Goal: Information Seeking & Learning: Check status

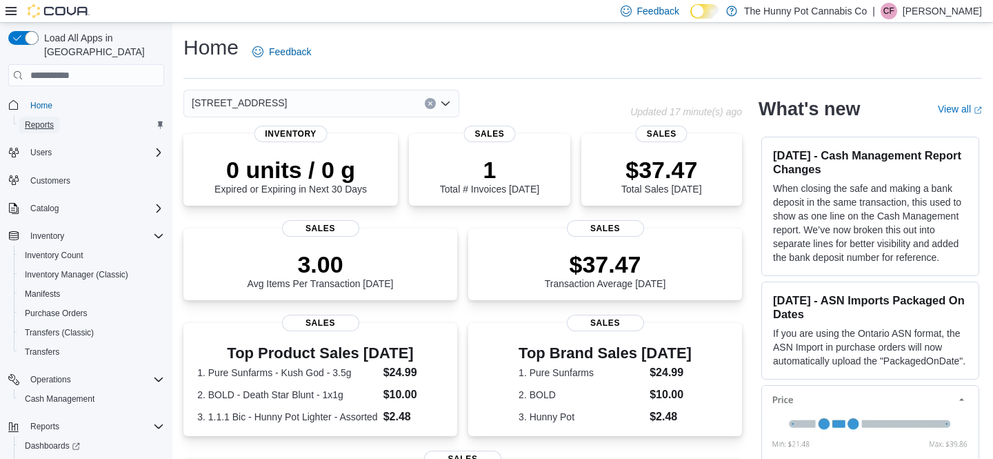
click at [34, 119] on span "Reports" at bounding box center [39, 124] width 29 height 11
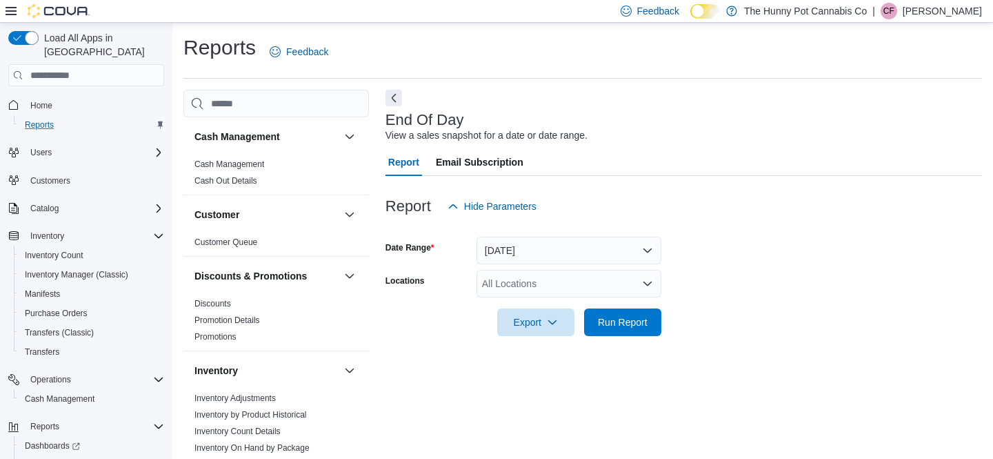
scroll to position [14, 0]
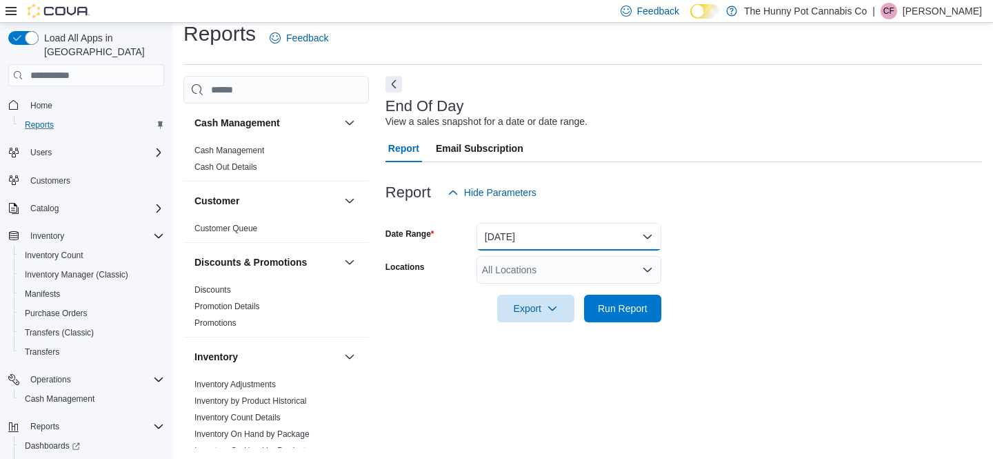
click at [515, 236] on button "[DATE]" at bounding box center [569, 237] width 185 height 28
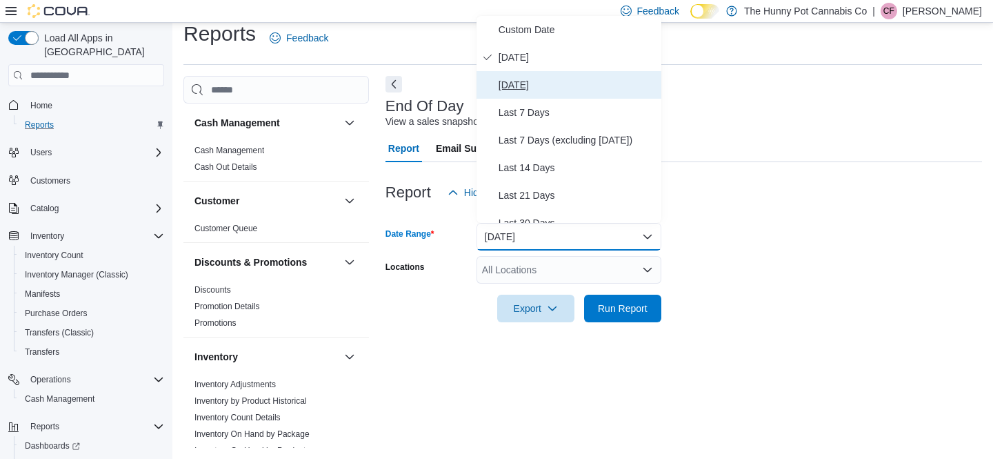
click at [536, 88] on span "[DATE]" at bounding box center [577, 85] width 157 height 17
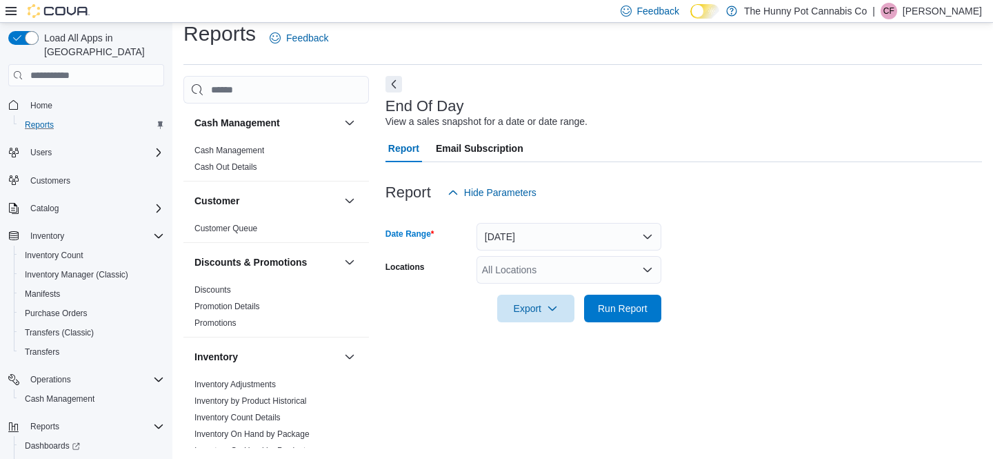
click at [517, 281] on div "All Locations" at bounding box center [569, 270] width 185 height 28
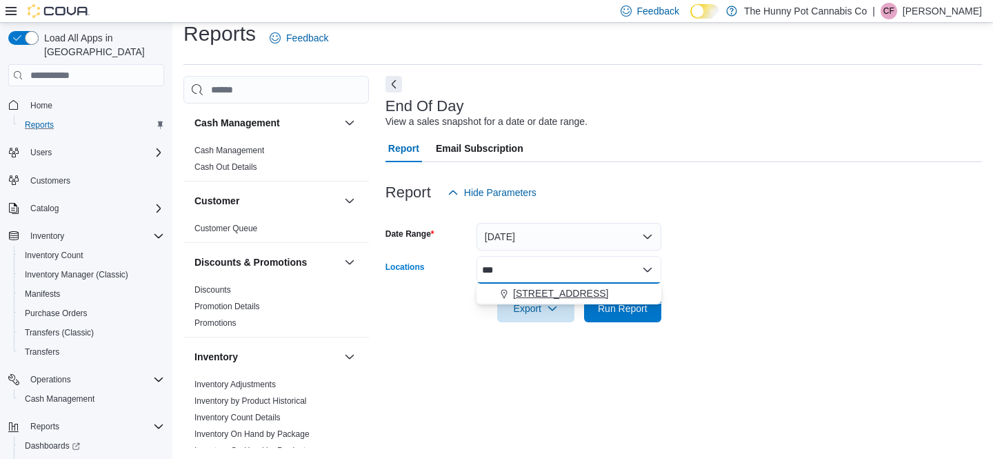
type input "***"
click at [541, 298] on span "[STREET_ADDRESS]" at bounding box center [560, 293] width 95 height 14
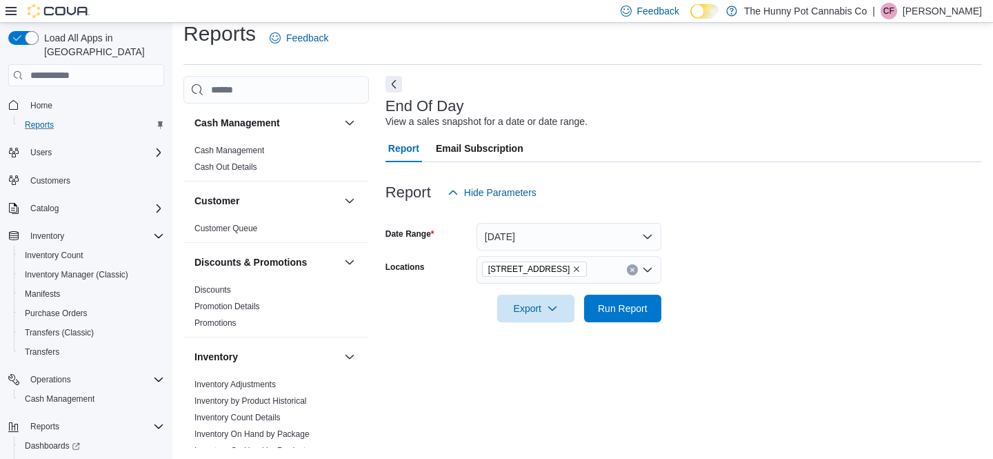
click at [712, 342] on div "End Of Day View a sales snapshot for a date or date range. Report Email Subscri…" at bounding box center [684, 262] width 597 height 372
click at [623, 314] on span "Run Report" at bounding box center [623, 308] width 50 height 14
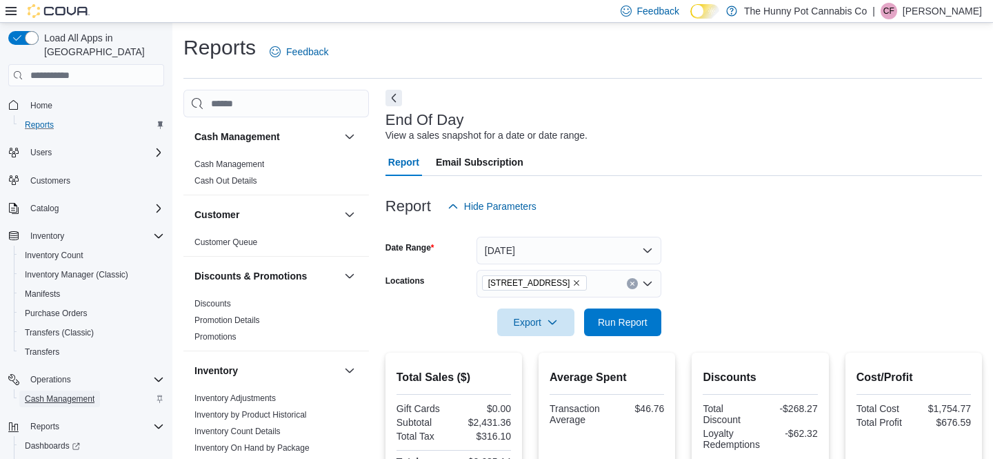
click at [64, 393] on span "Cash Management" at bounding box center [60, 398] width 70 height 11
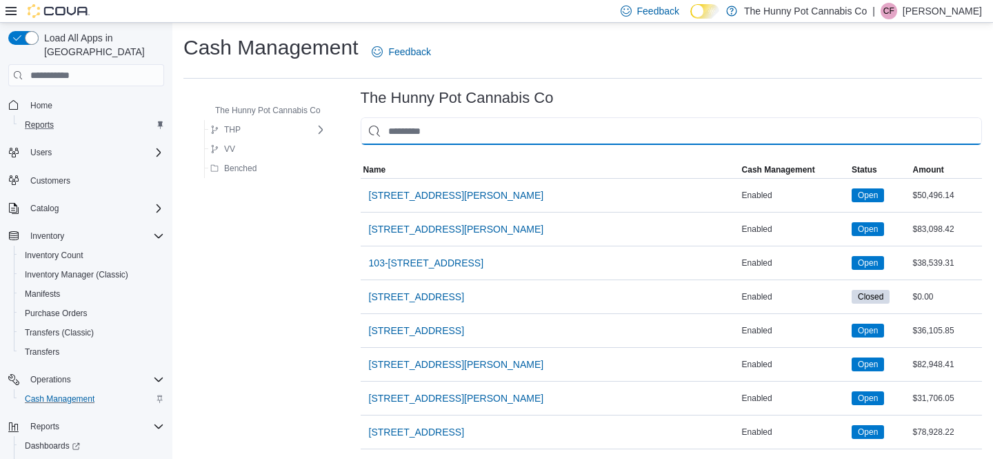
click at [419, 141] on input "This is a search bar. As you type, the results lower in the page will automatic…" at bounding box center [671, 131] width 621 height 28
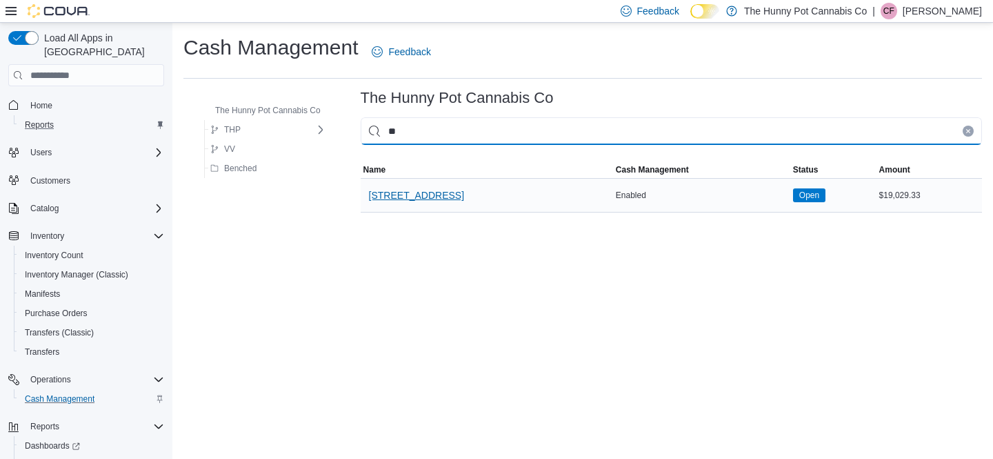
type input "**"
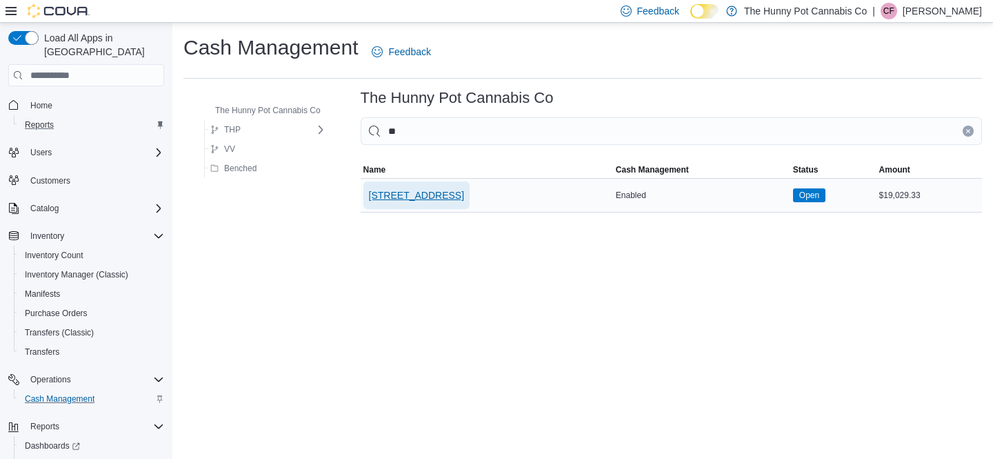
click at [411, 196] on span "[STREET_ADDRESS]" at bounding box center [416, 195] width 95 height 14
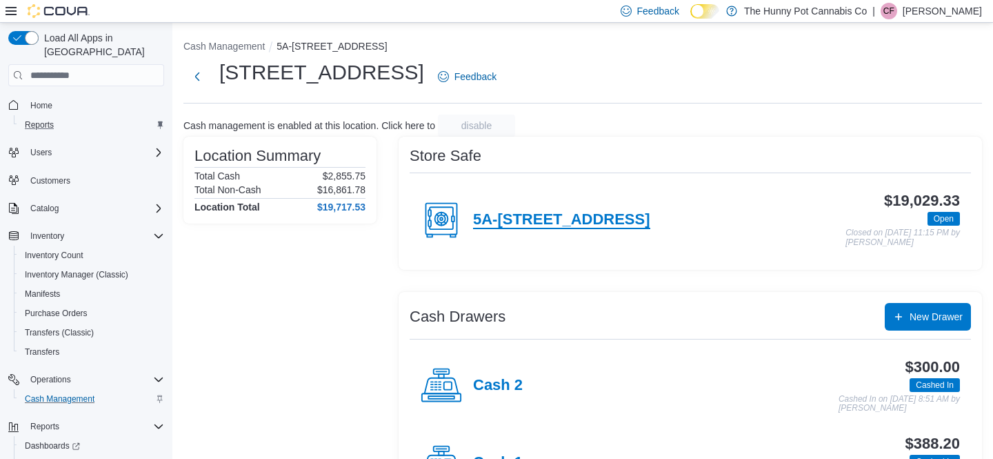
click at [501, 217] on h4 "5A-[STREET_ADDRESS]" at bounding box center [561, 220] width 177 height 18
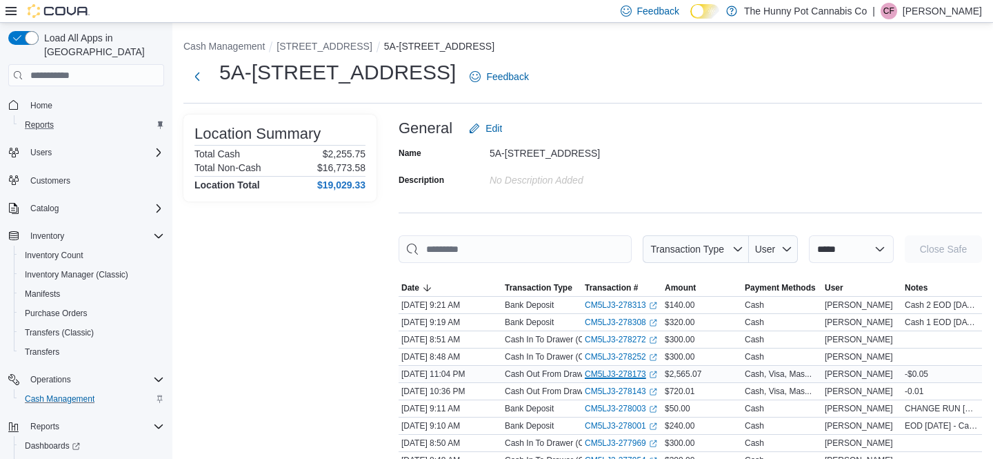
click at [599, 377] on link "CM5LJ3-278173 (opens in a new tab or window)" at bounding box center [621, 373] width 72 height 11
click at [46, 100] on span "Home" at bounding box center [41, 105] width 22 height 11
